Goal: Task Accomplishment & Management: Use online tool/utility

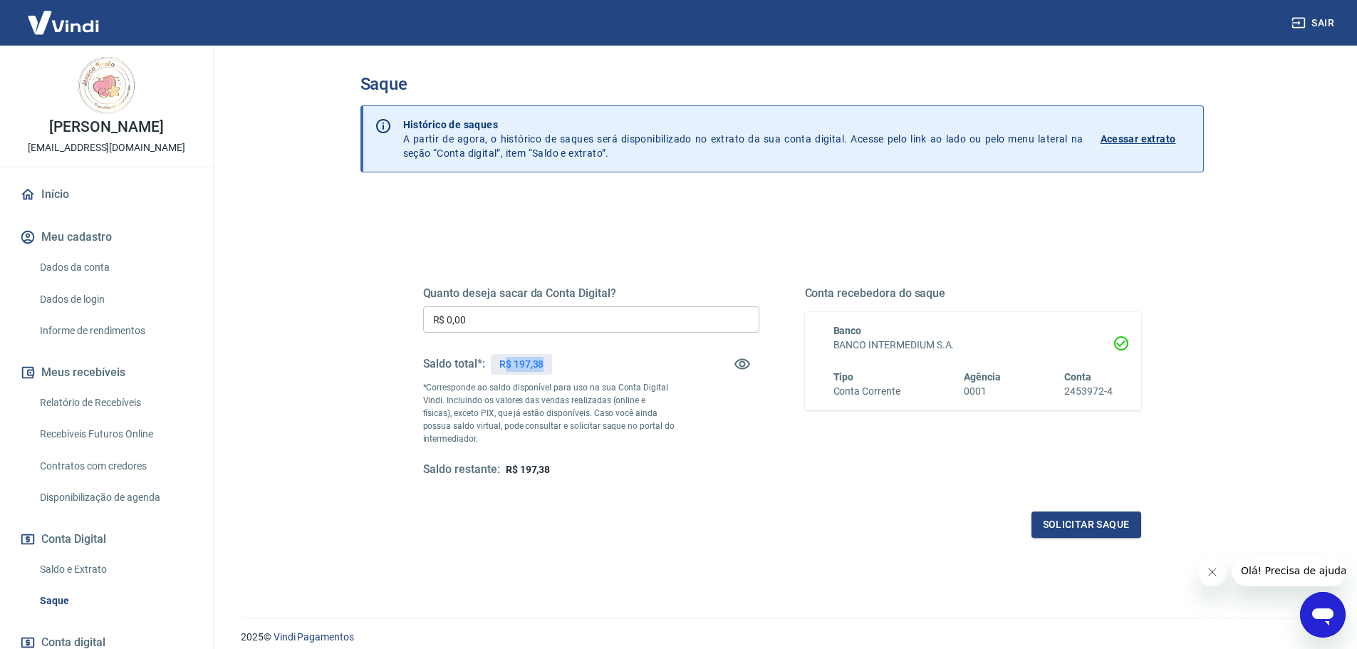
drag, startPoint x: 508, startPoint y: 362, endPoint x: 547, endPoint y: 362, distance: 38.5
click at [547, 362] on div "R$ 197,38" at bounding box center [522, 364] width 62 height 21
click at [552, 324] on input "R$ 0,00" at bounding box center [591, 319] width 336 height 26
type input "R$ 197,38"
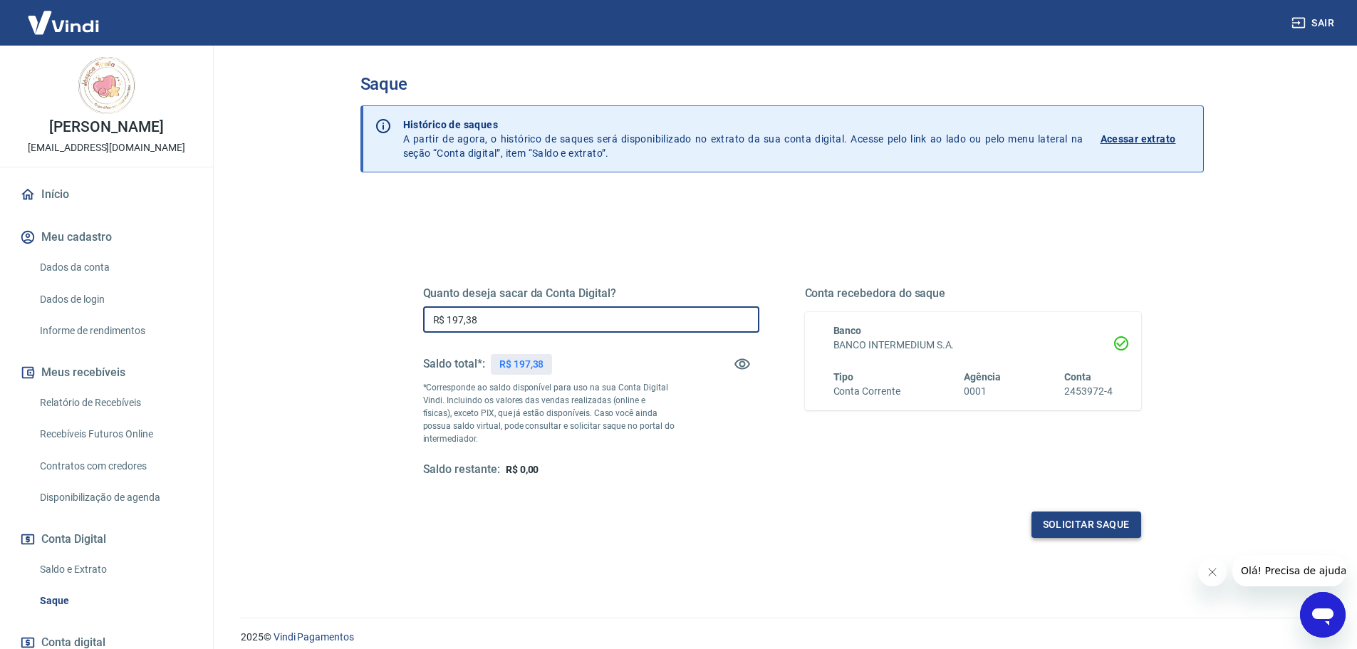
click at [1070, 519] on button "Solicitar saque" at bounding box center [1087, 525] width 110 height 26
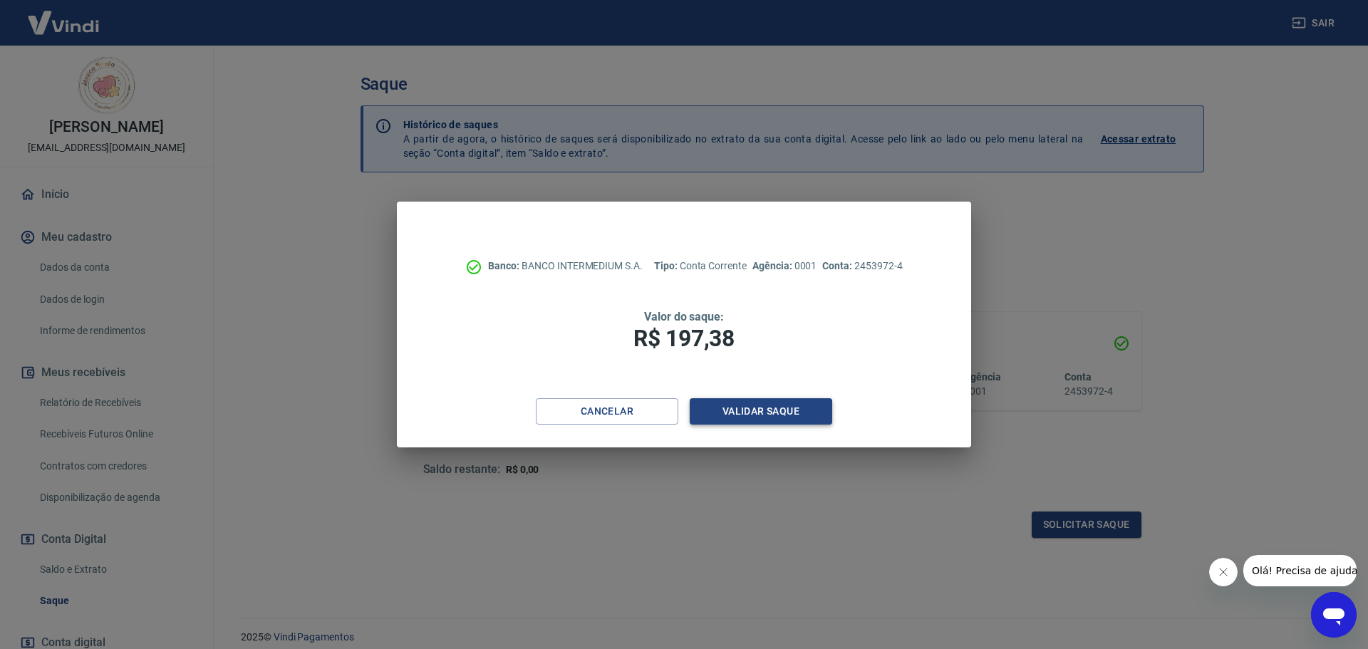
click at [770, 420] on button "Validar saque" at bounding box center [761, 411] width 143 height 26
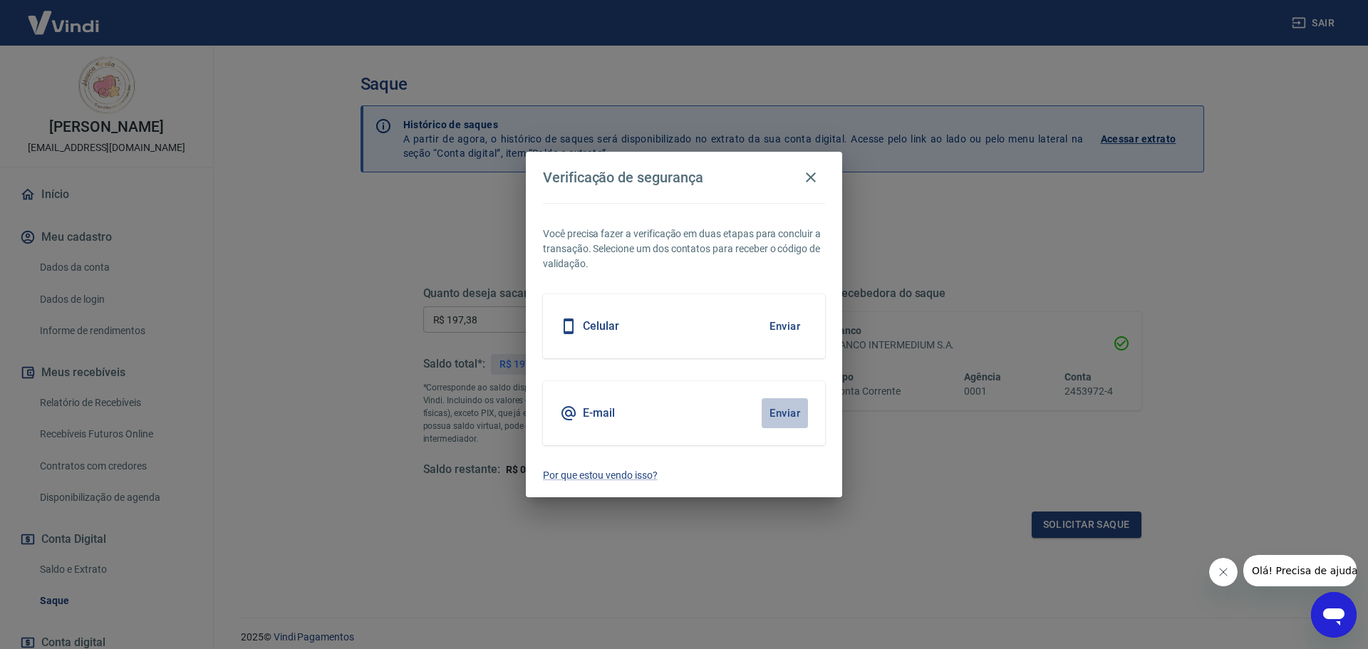
click at [777, 410] on button "Enviar" at bounding box center [785, 413] width 46 height 30
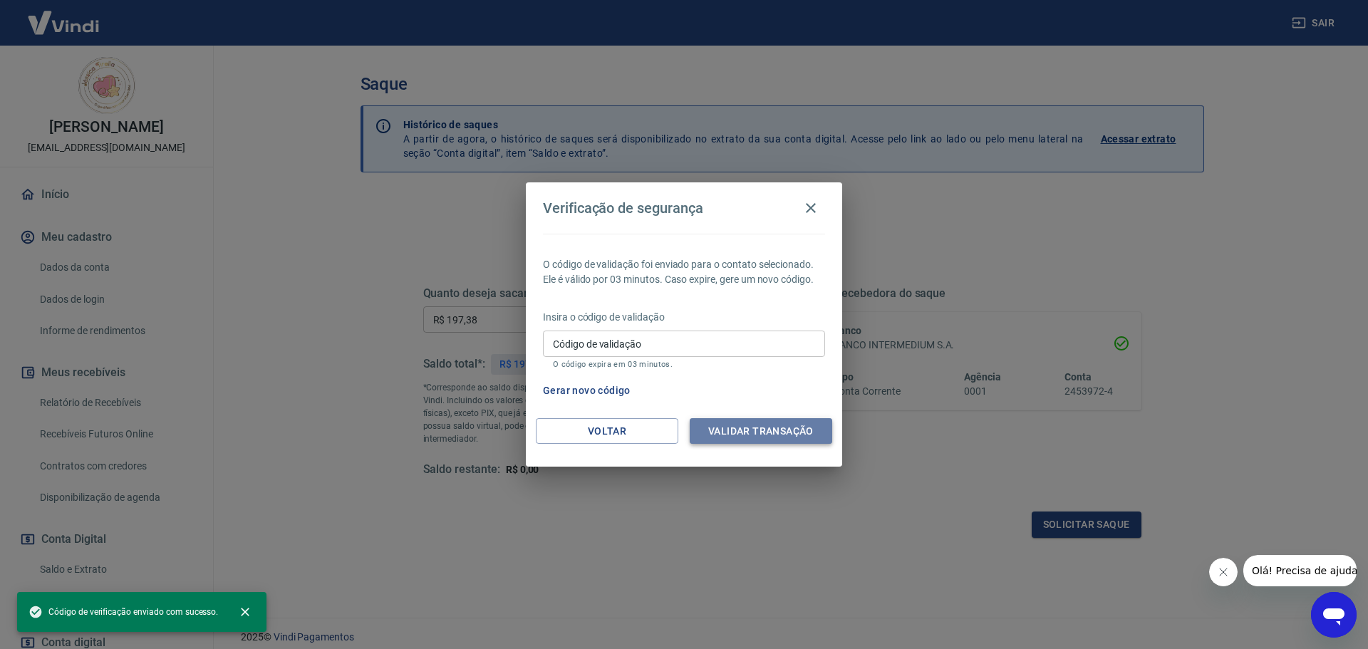
click at [768, 422] on button "Validar transação" at bounding box center [761, 431] width 143 height 26
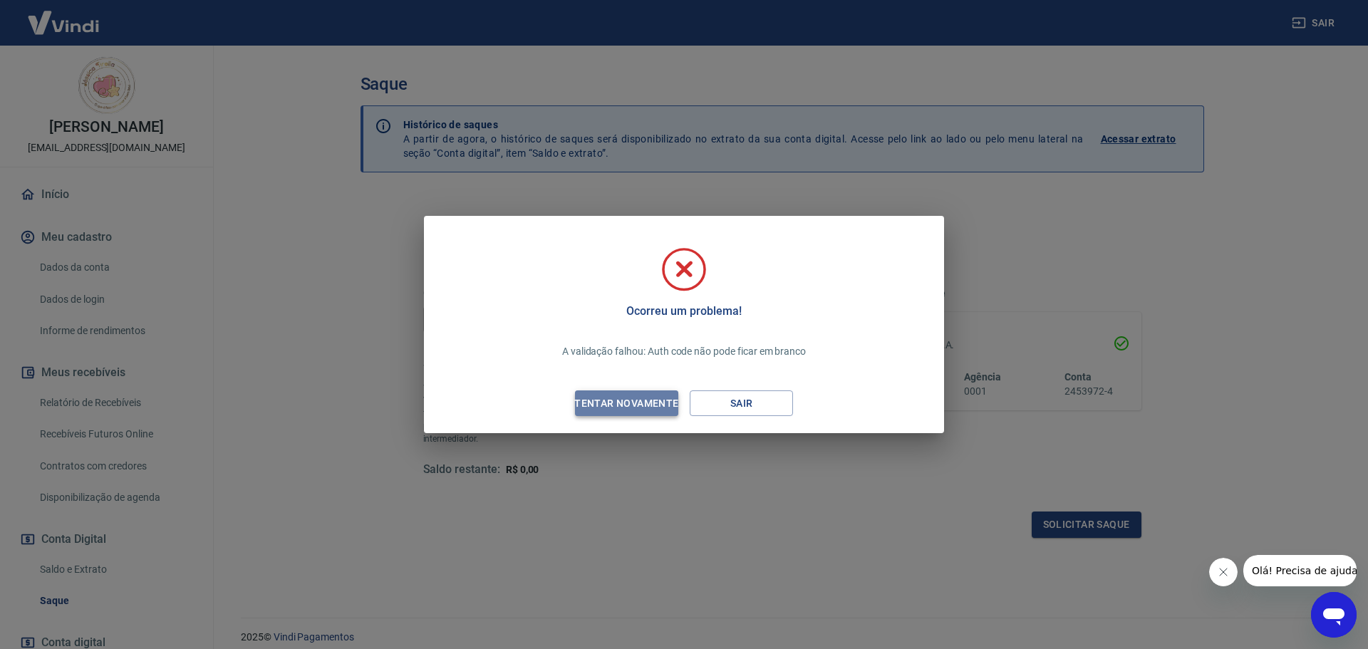
click at [624, 398] on div "Tentar novamente" at bounding box center [626, 404] width 138 height 18
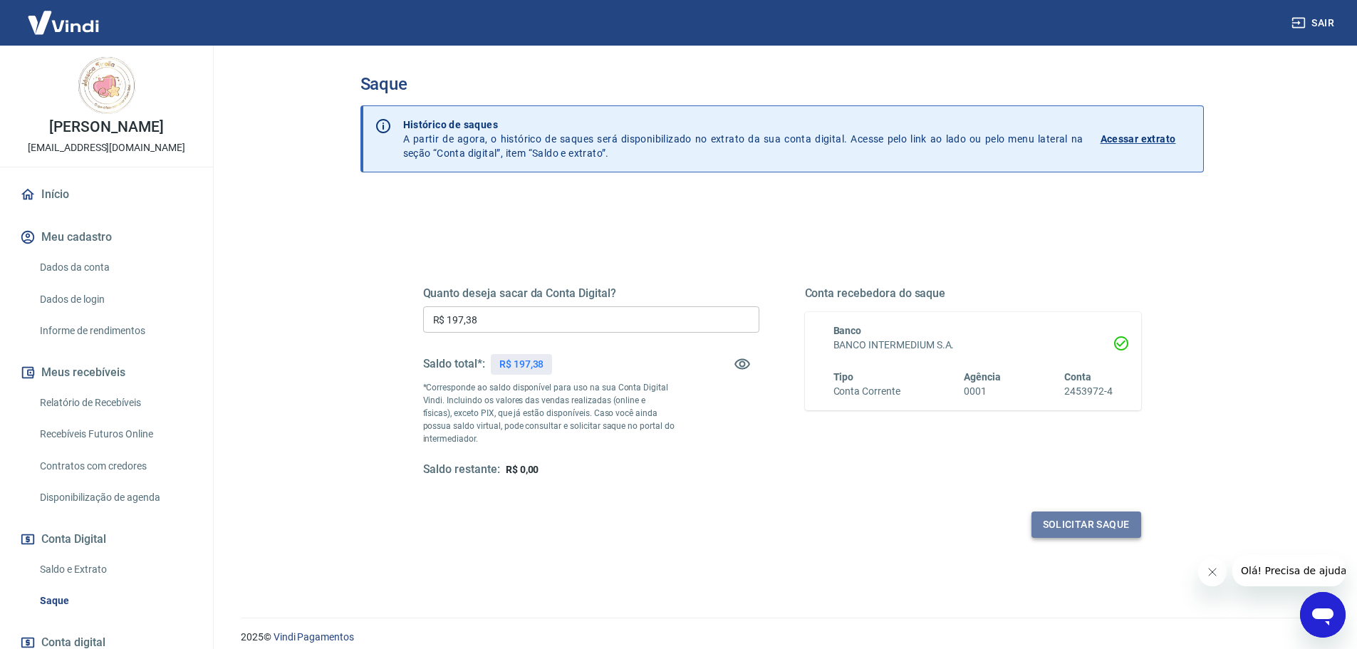
click at [1114, 527] on button "Solicitar saque" at bounding box center [1087, 525] width 110 height 26
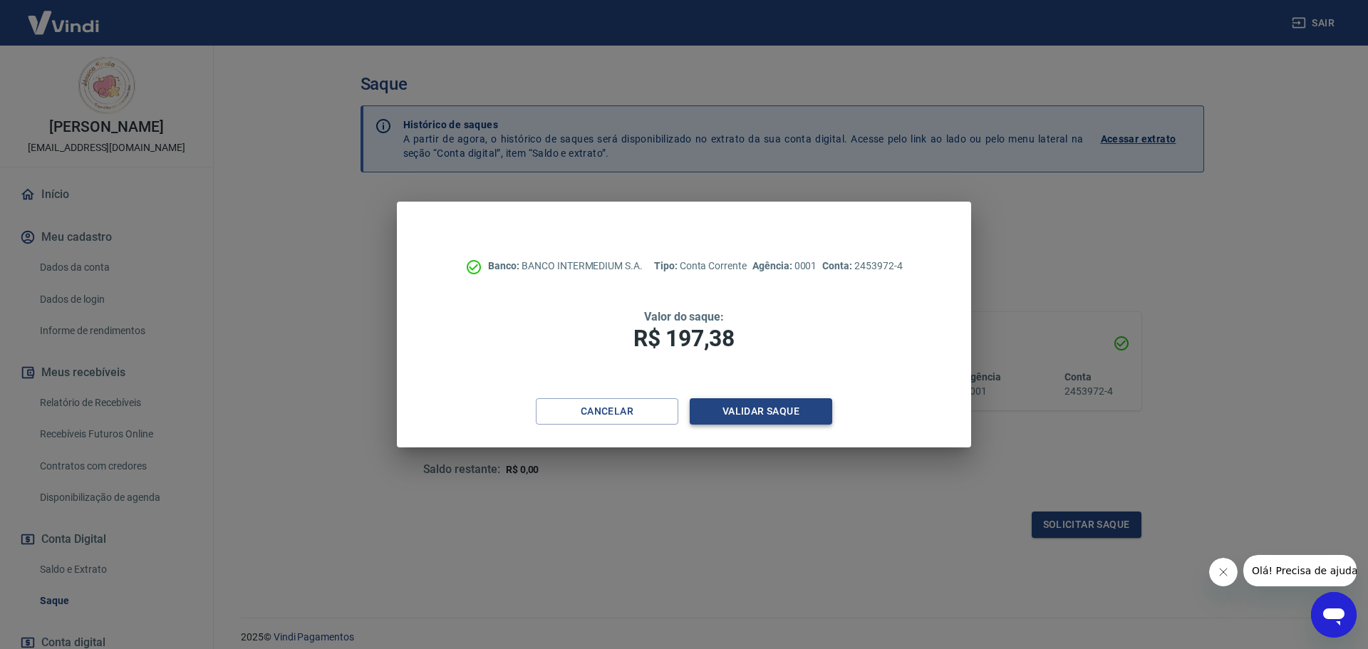
click at [702, 420] on button "Validar saque" at bounding box center [761, 411] width 143 height 26
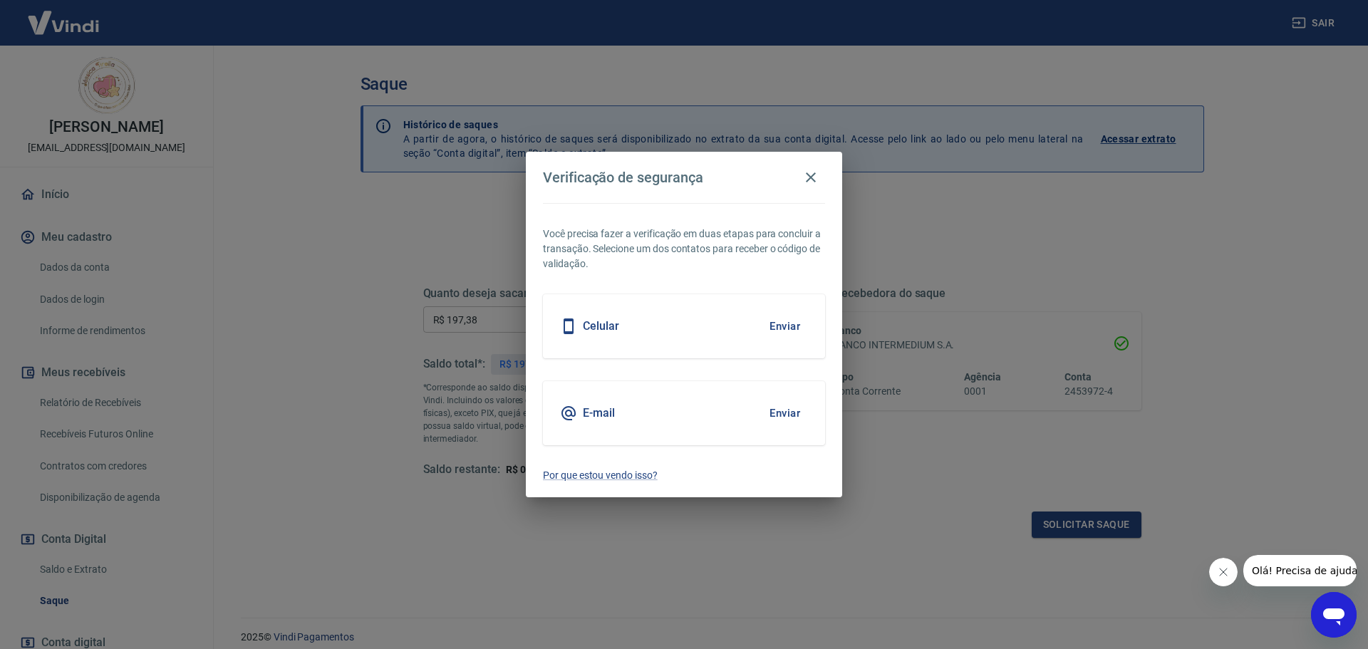
click at [795, 409] on button "Enviar" at bounding box center [785, 413] width 46 height 30
click at [614, 479] on p "Por que estou vendo isso?" at bounding box center [684, 475] width 282 height 15
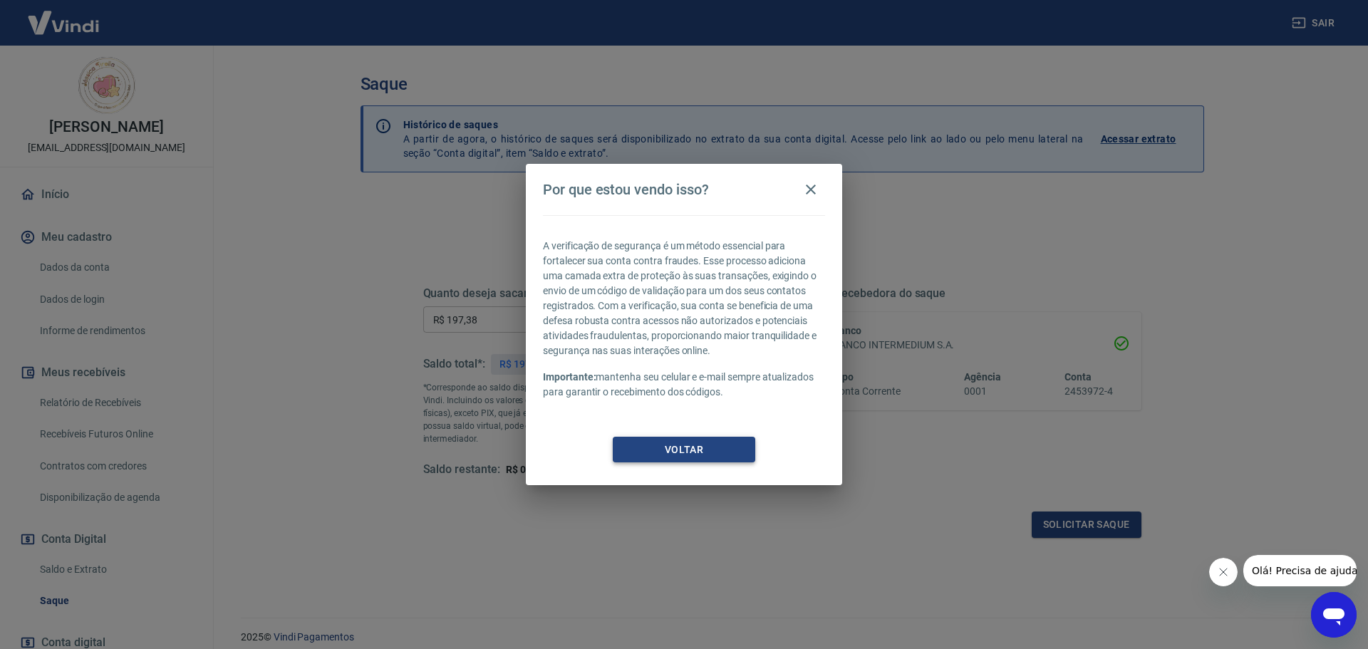
click at [669, 452] on button "Voltar" at bounding box center [684, 450] width 143 height 26
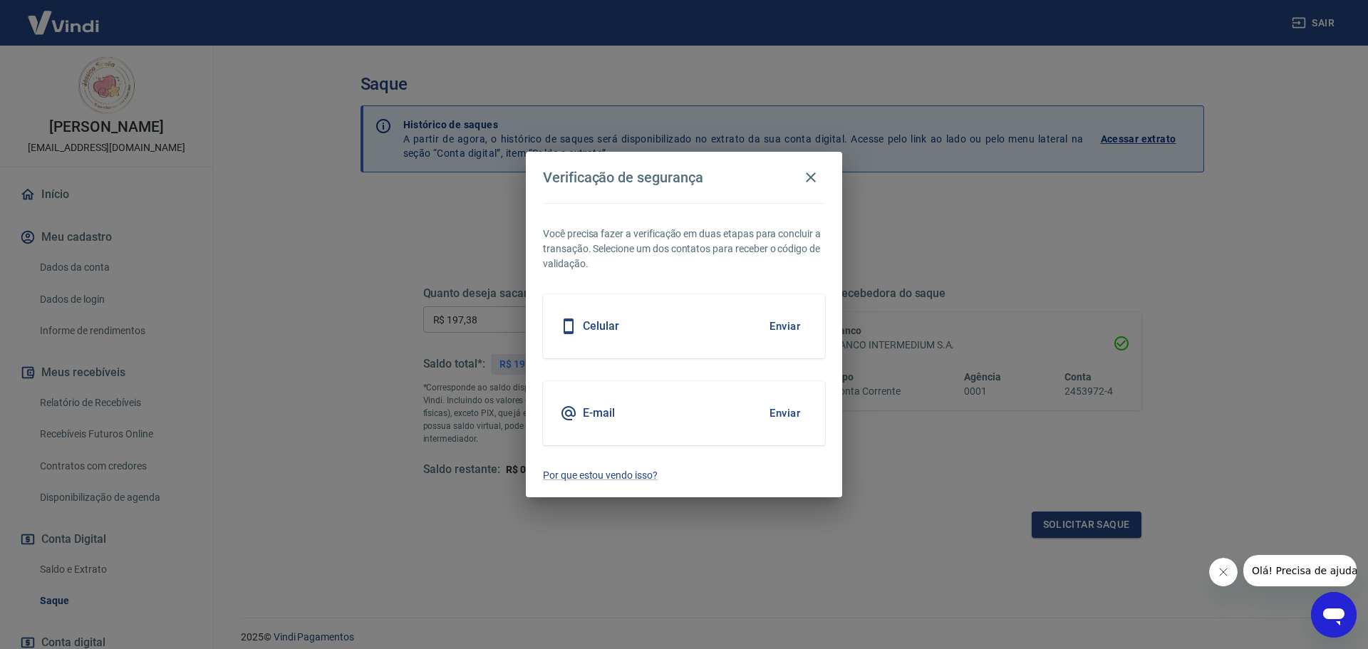
click at [795, 326] on button "Enviar" at bounding box center [785, 326] width 46 height 30
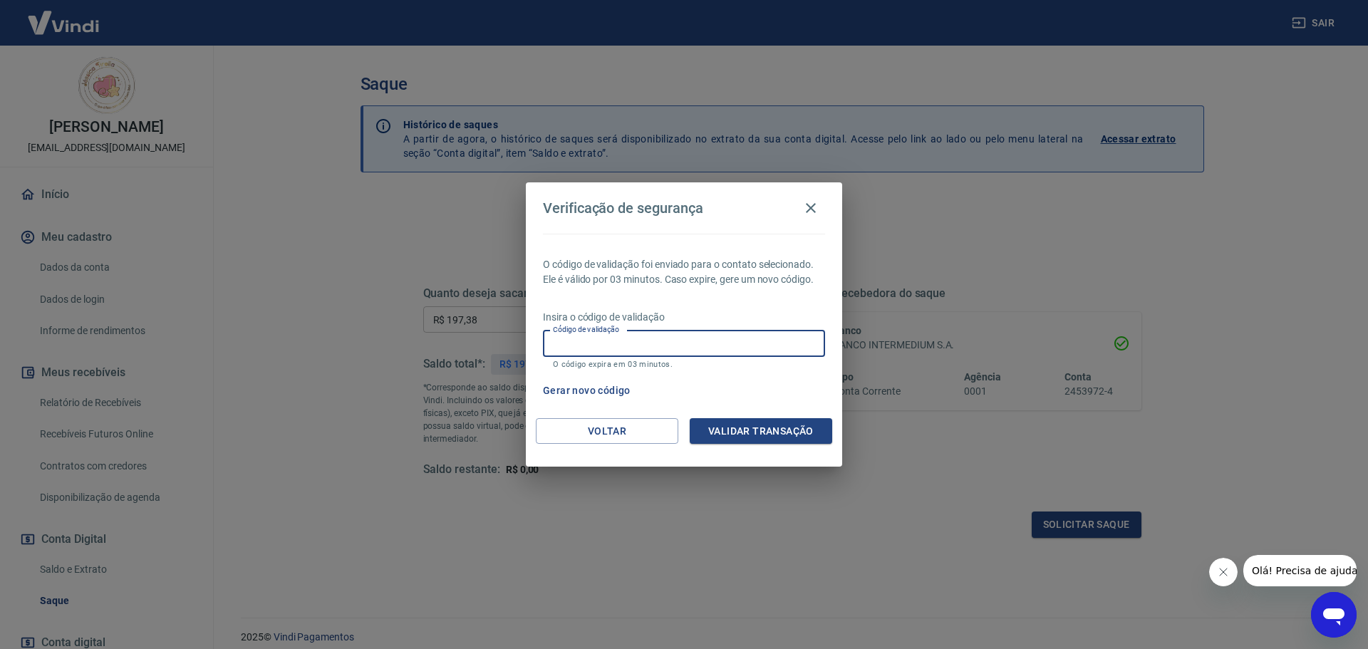
click at [711, 333] on input "Código de validação" at bounding box center [684, 344] width 282 height 26
paste input "854218"
type input "854218"
click at [756, 435] on button "Validar transação" at bounding box center [761, 431] width 143 height 26
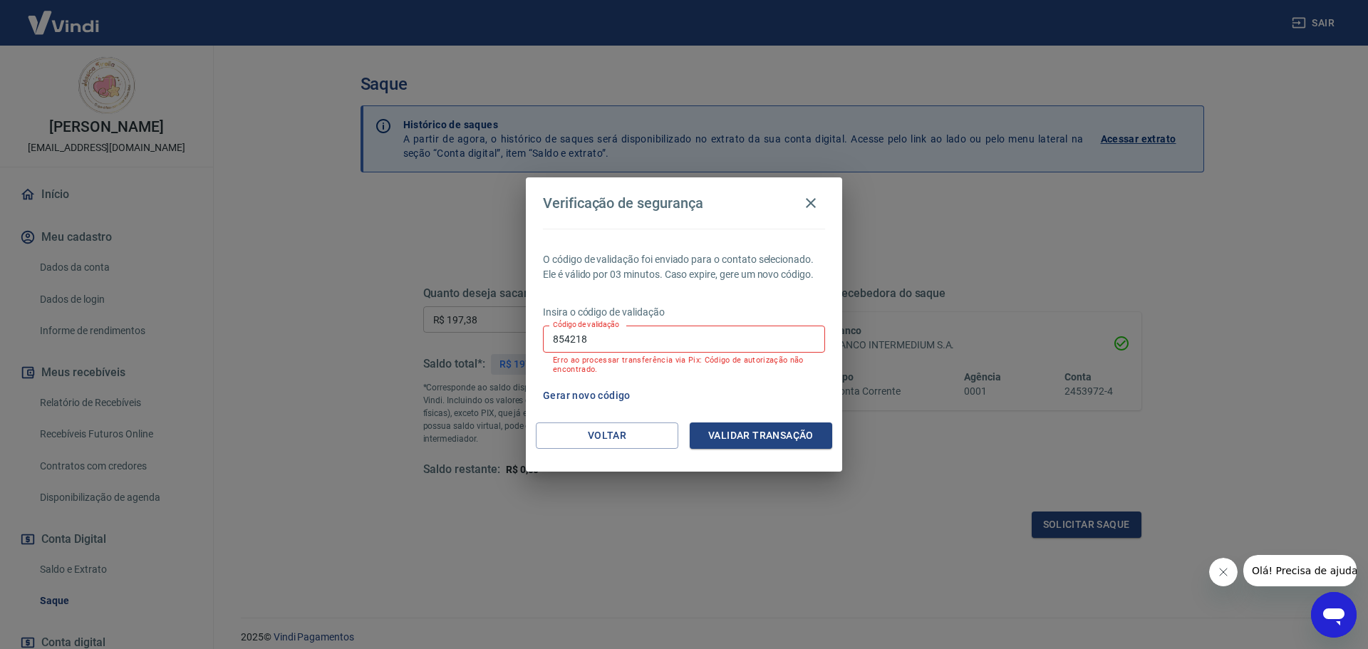
click at [731, 396] on div "Gerar novo código" at bounding box center [681, 396] width 288 height 26
click at [649, 425] on button "Voltar" at bounding box center [607, 436] width 143 height 26
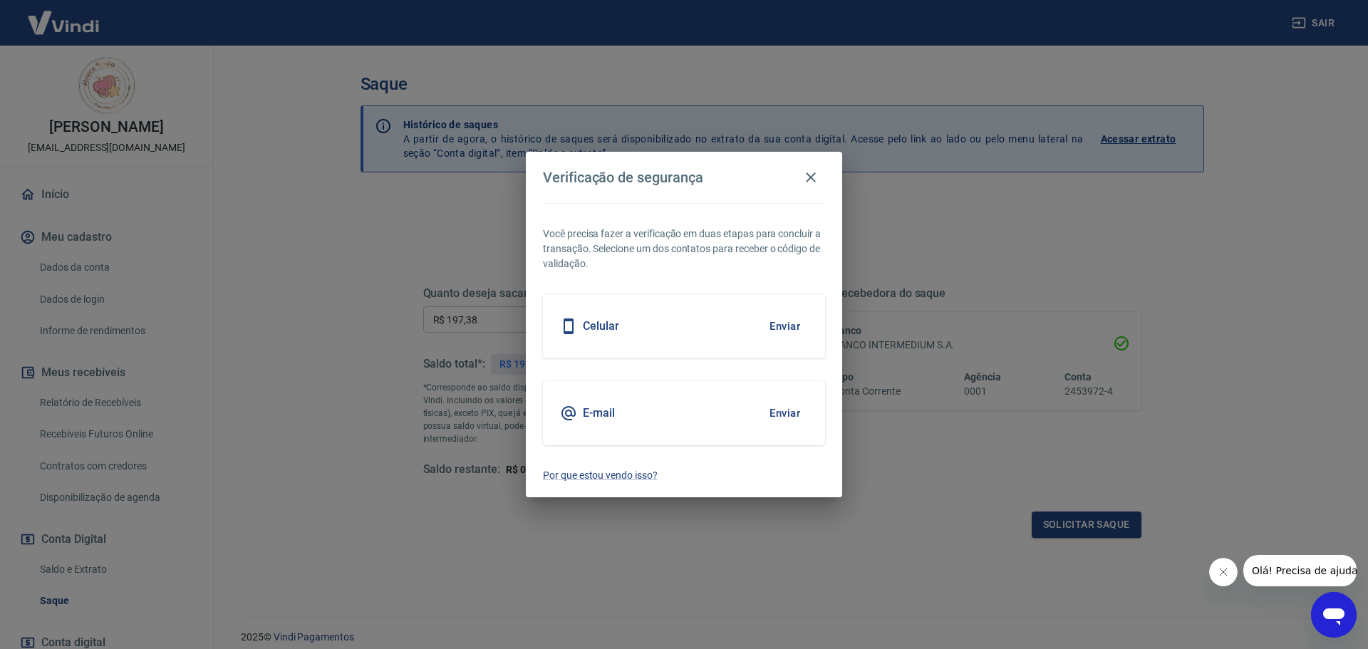
click at [800, 325] on button "Enviar" at bounding box center [785, 326] width 46 height 30
click at [704, 321] on div "Celular Enviar" at bounding box center [684, 326] width 282 height 64
click at [604, 324] on h5 "Celular" at bounding box center [601, 326] width 36 height 14
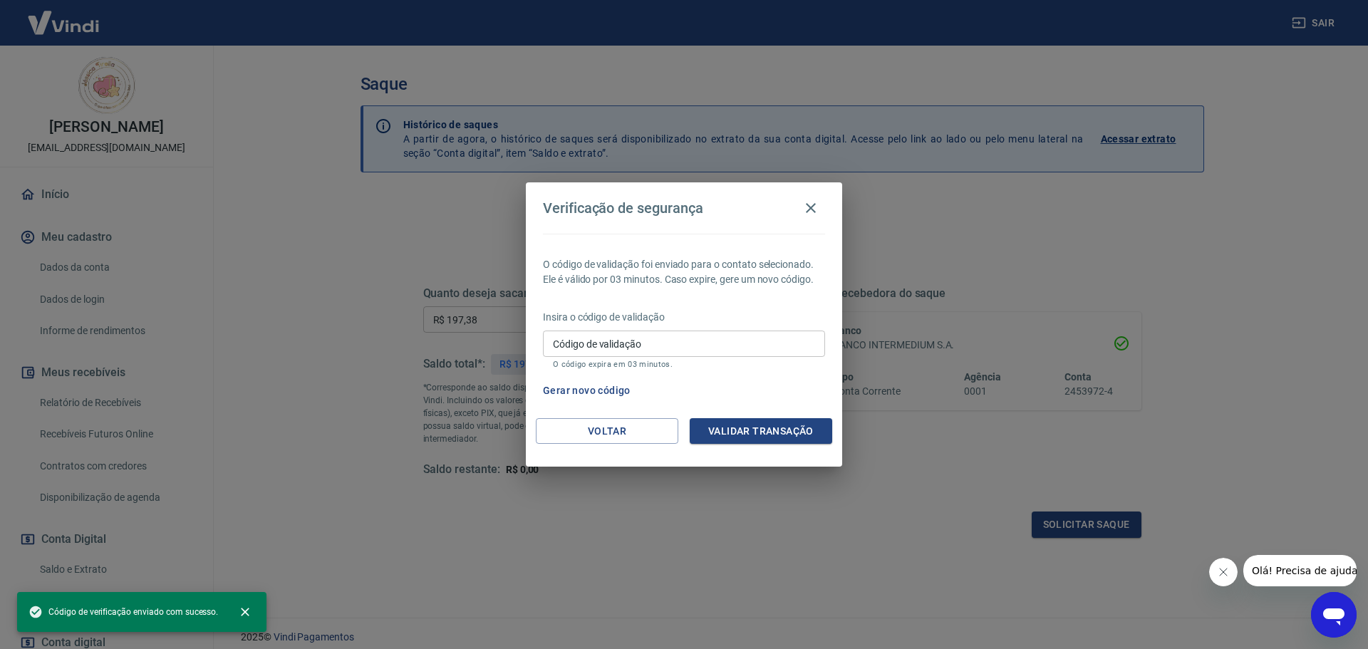
click at [787, 323] on p "Insira o código de validação" at bounding box center [684, 317] width 282 height 15
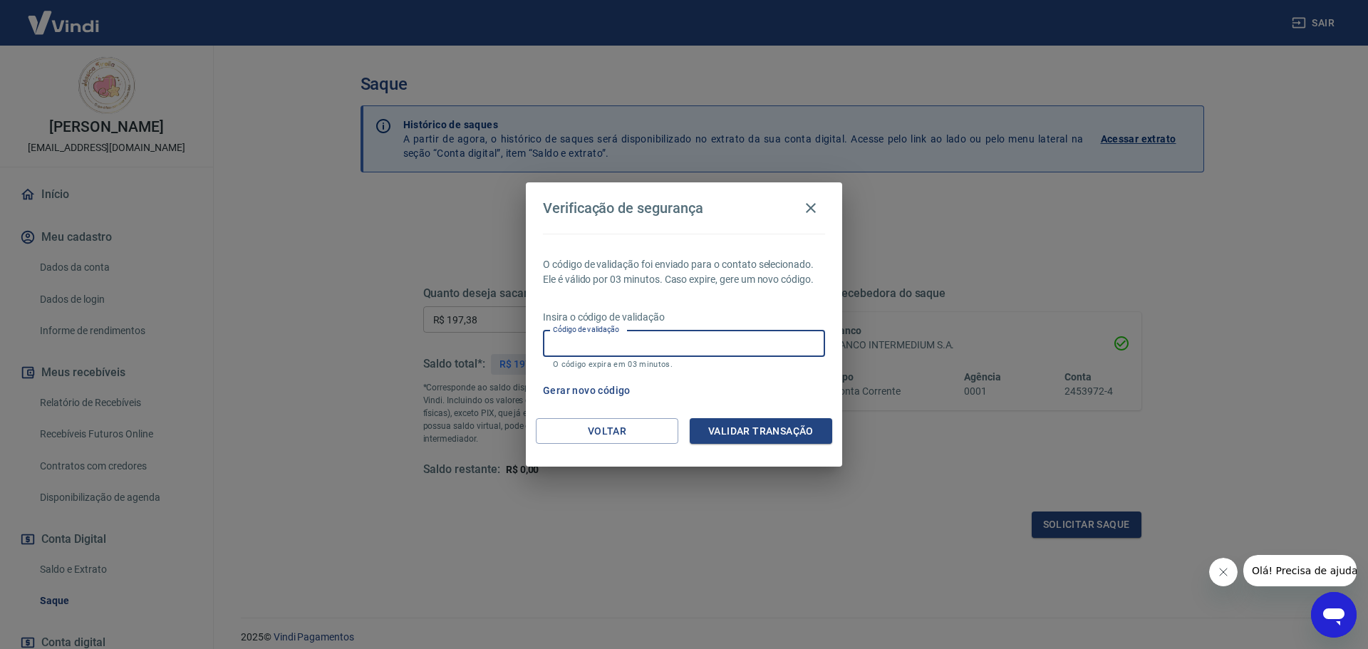
click at [745, 343] on input "Código de validação" at bounding box center [684, 344] width 282 height 26
type input "202386"
click at [770, 428] on button "Validar transação" at bounding box center [761, 431] width 143 height 26
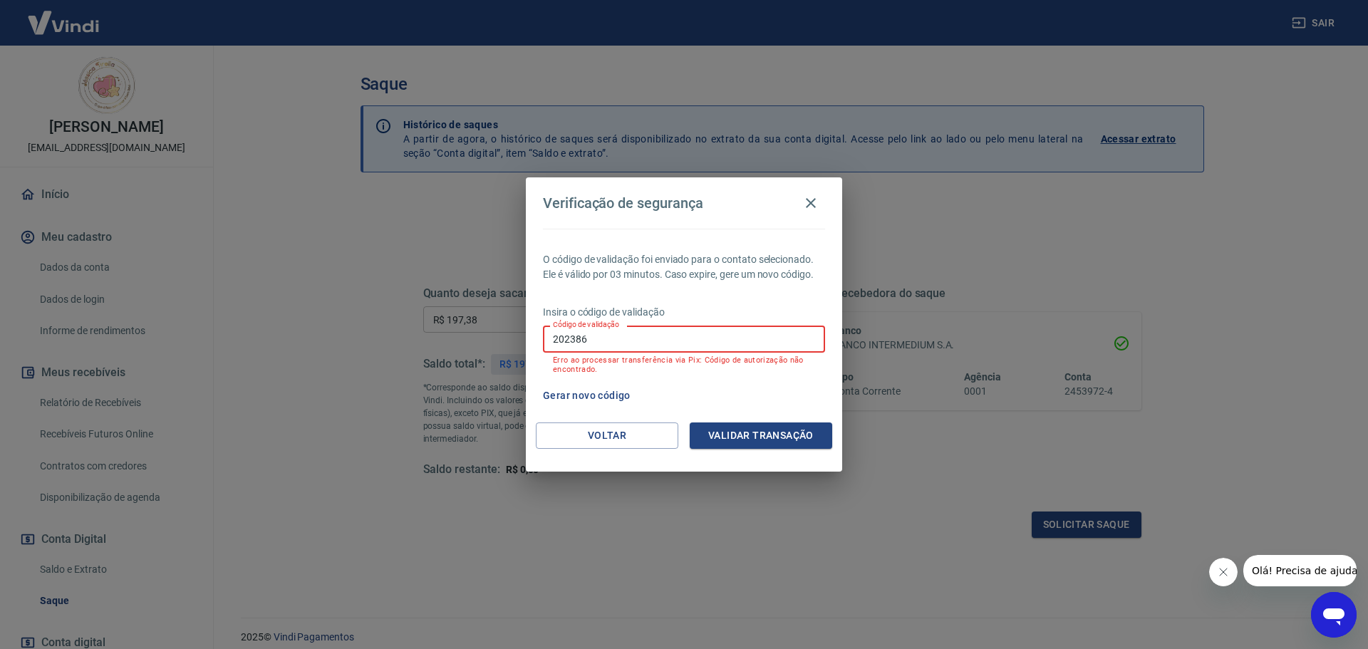
drag, startPoint x: 675, startPoint y: 340, endPoint x: 492, endPoint y: 346, distance: 182.5
click at [492, 346] on div "Verificação de segurança O código de validação foi enviado para o contato selec…" at bounding box center [684, 324] width 1368 height 649
type input "788207"
click at [782, 440] on button "Validar transação" at bounding box center [761, 436] width 143 height 26
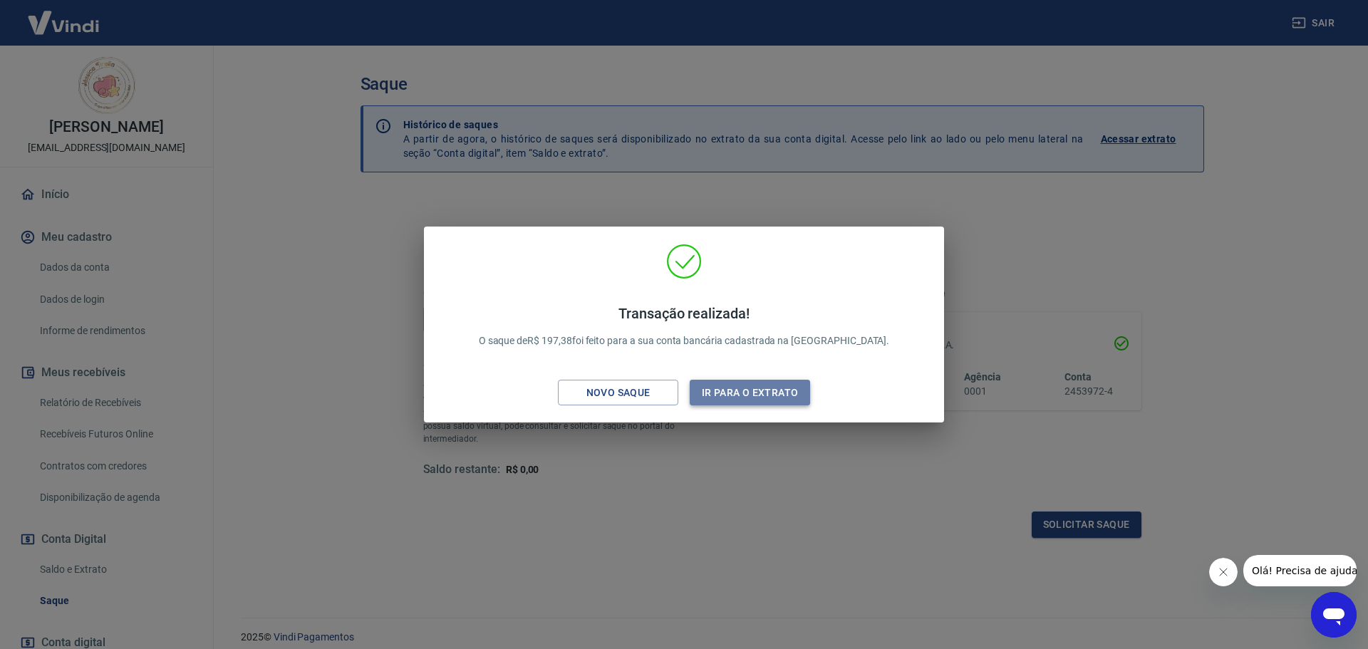
click at [769, 395] on button "Ir para o extrato" at bounding box center [750, 393] width 120 height 26
